Goal: Find specific page/section

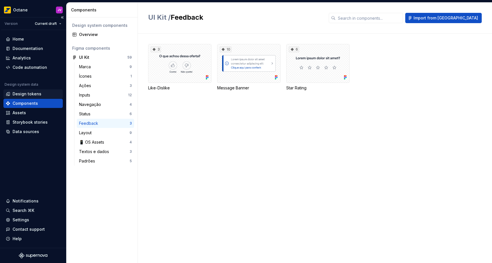
click at [22, 96] on div "Design tokens" at bounding box center [27, 94] width 29 height 6
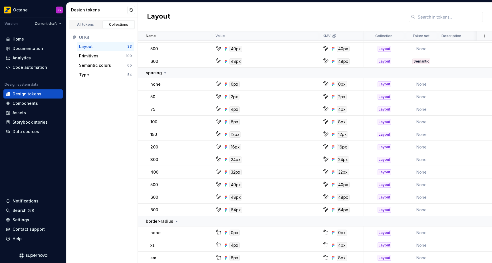
scroll to position [236, 0]
